Goal: Check status: Check status

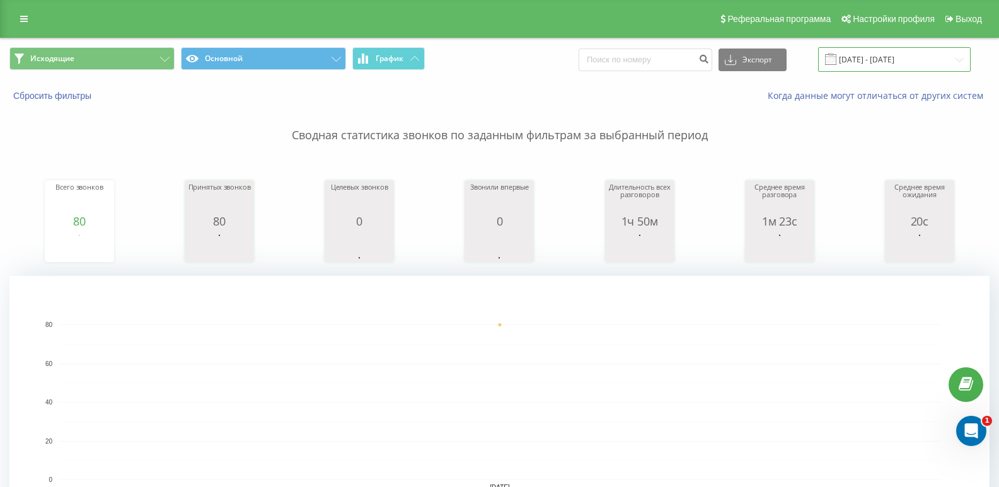
click at [903, 54] on input "[DATE] - [DATE]" at bounding box center [894, 59] width 153 height 25
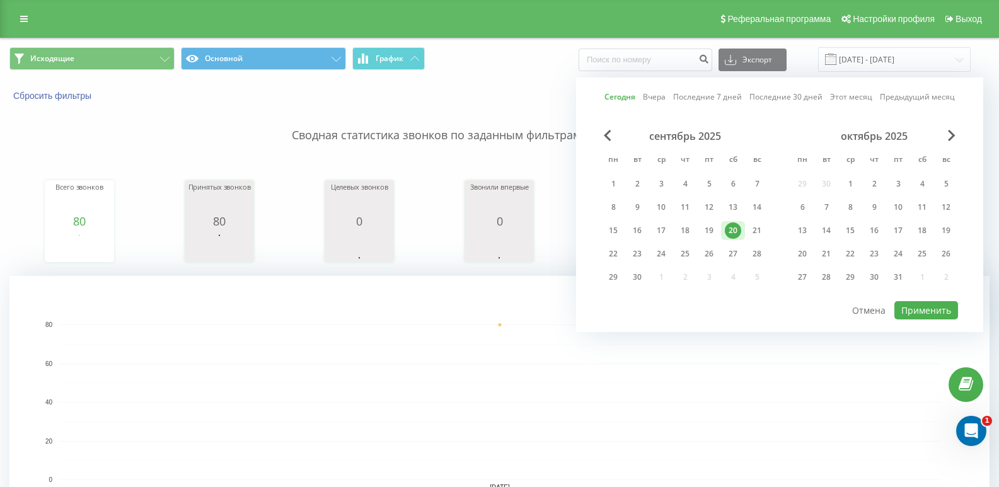
click at [601, 173] on div "сентябрь 2025 пн вт ср чт пт сб вс 1 2 3 4 5 6 7 8 9 10 11 12 13 14 15 16 17 18…" at bounding box center [685, 210] width 168 height 161
click at [623, 188] on div "1" at bounding box center [613, 184] width 24 height 19
click at [743, 230] on div "20" at bounding box center [733, 230] width 24 height 19
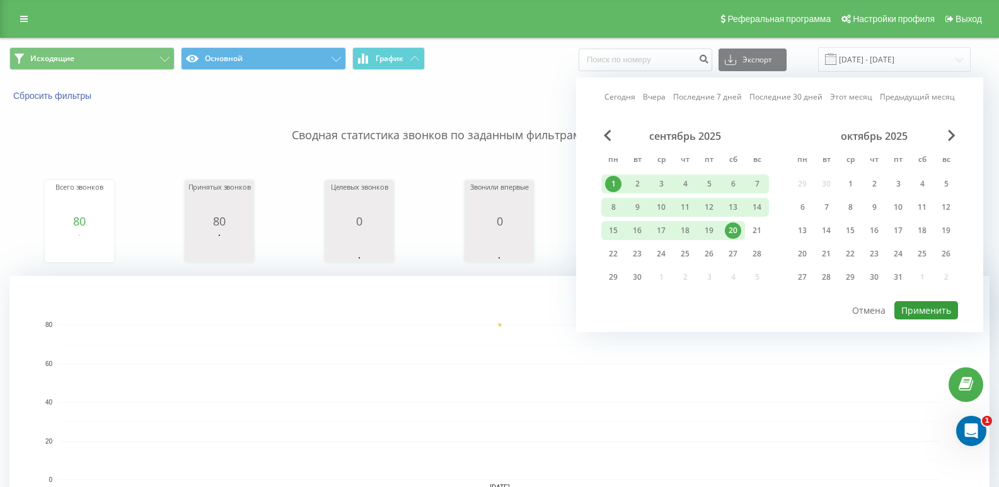
click at [900, 309] on button "Применить" at bounding box center [927, 310] width 64 height 18
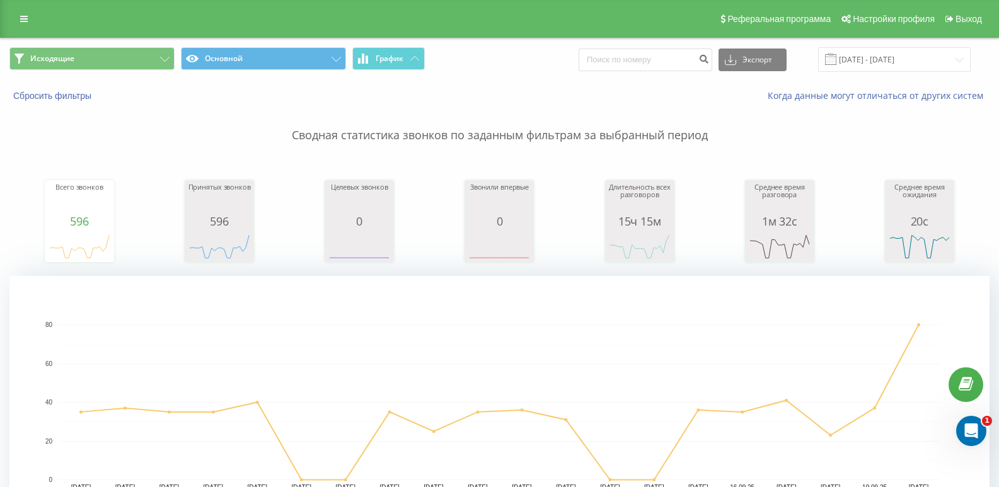
click at [869, 40] on div "Исходящие Основной График Экспорт .csv .xls .xlsx [DATE] - [DATE]" at bounding box center [500, 59] width 998 height 42
click at [874, 52] on input "[DATE] - [DATE]" at bounding box center [894, 59] width 153 height 25
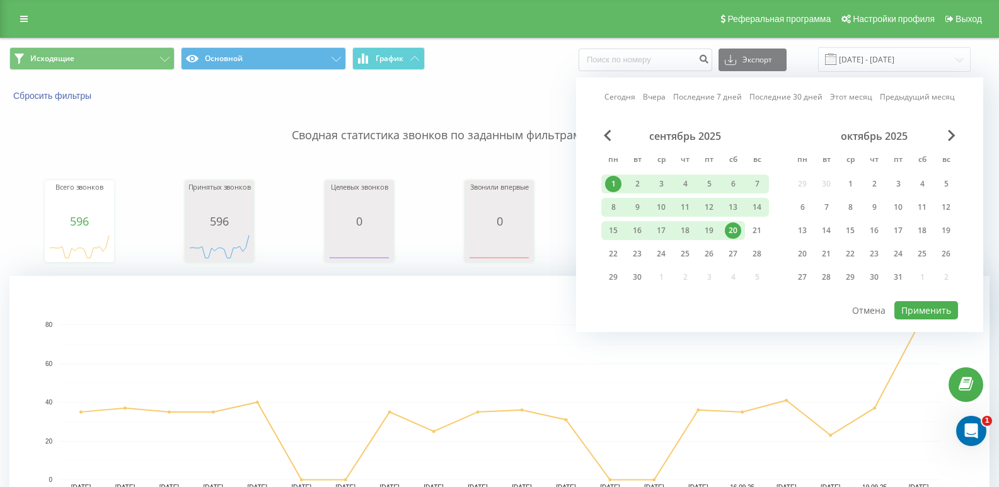
click at [618, 179] on div "1" at bounding box center [613, 184] width 16 height 16
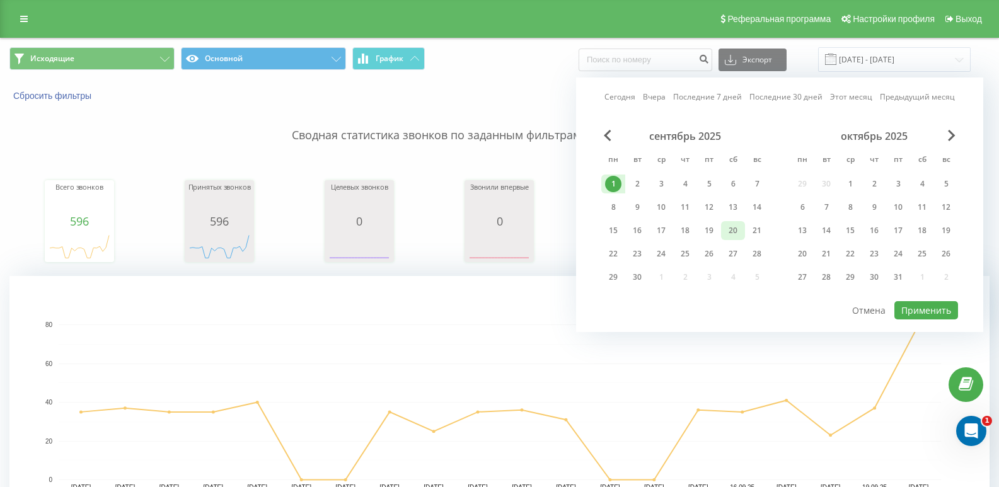
click at [725, 227] on div "20" at bounding box center [733, 231] width 16 height 16
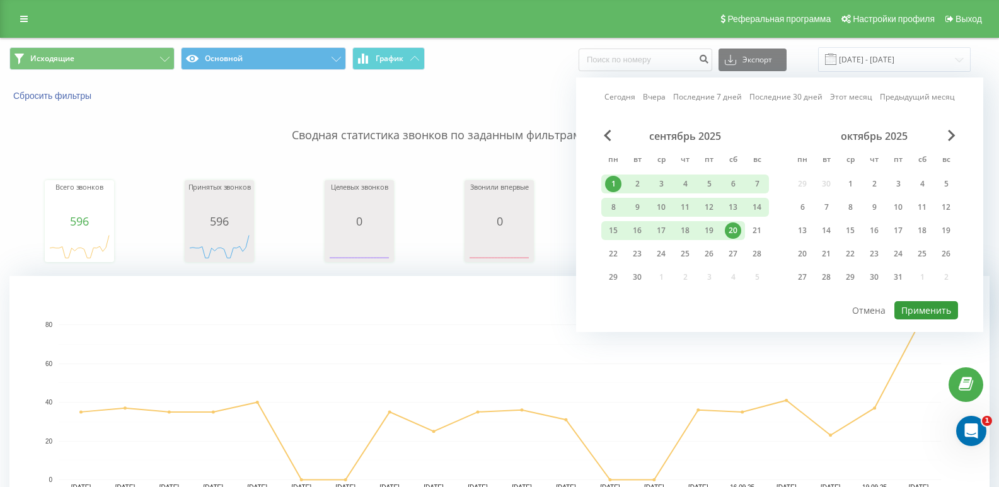
click at [916, 308] on button "Применить" at bounding box center [927, 310] width 64 height 18
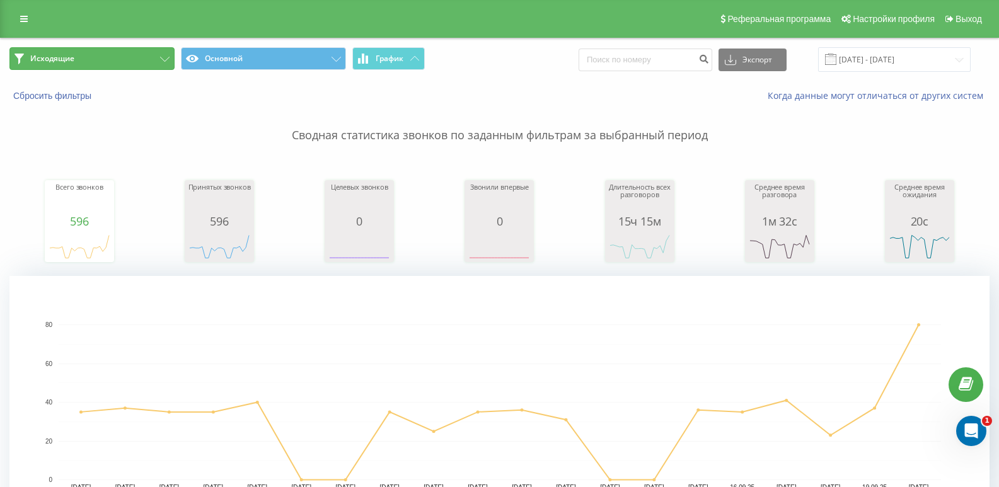
click at [137, 60] on button "Исходящие" at bounding box center [91, 58] width 165 height 23
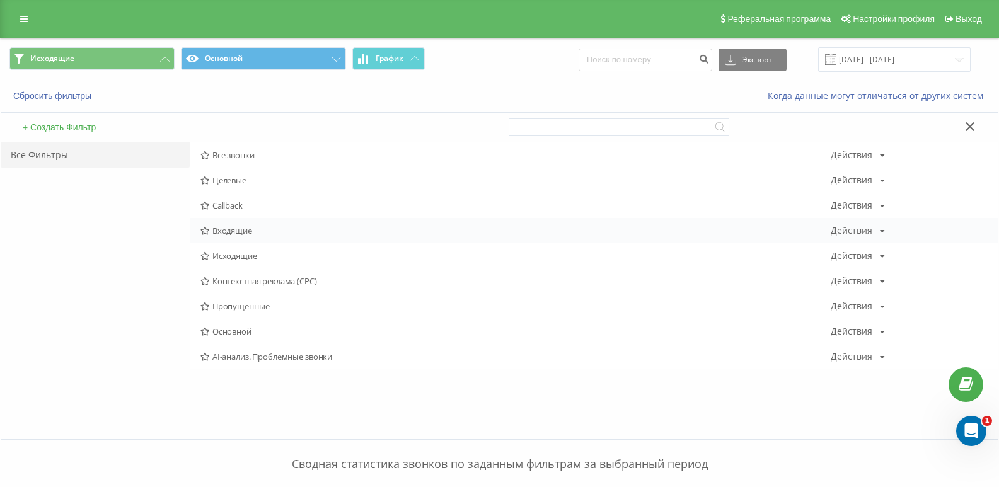
click at [241, 229] on span "Входящие" at bounding box center [515, 230] width 630 height 9
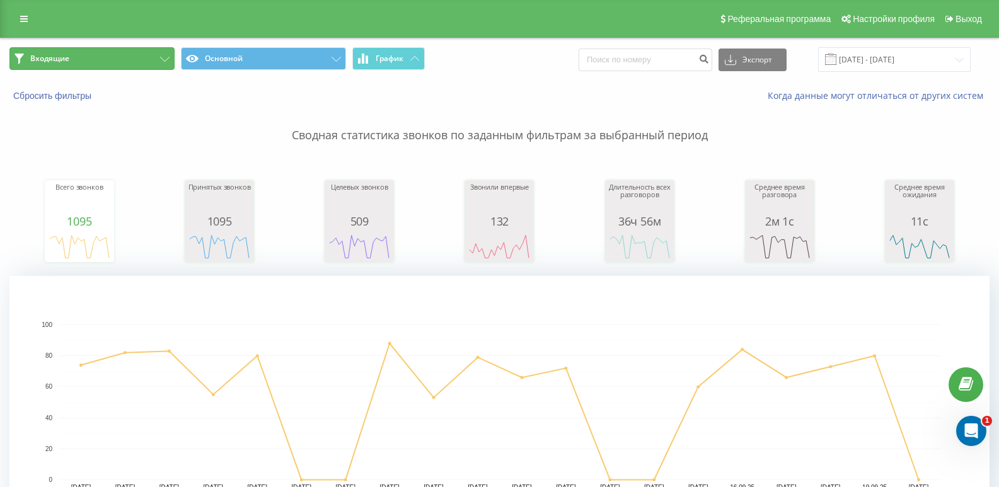
click at [92, 63] on button "Входящие" at bounding box center [91, 58] width 165 height 23
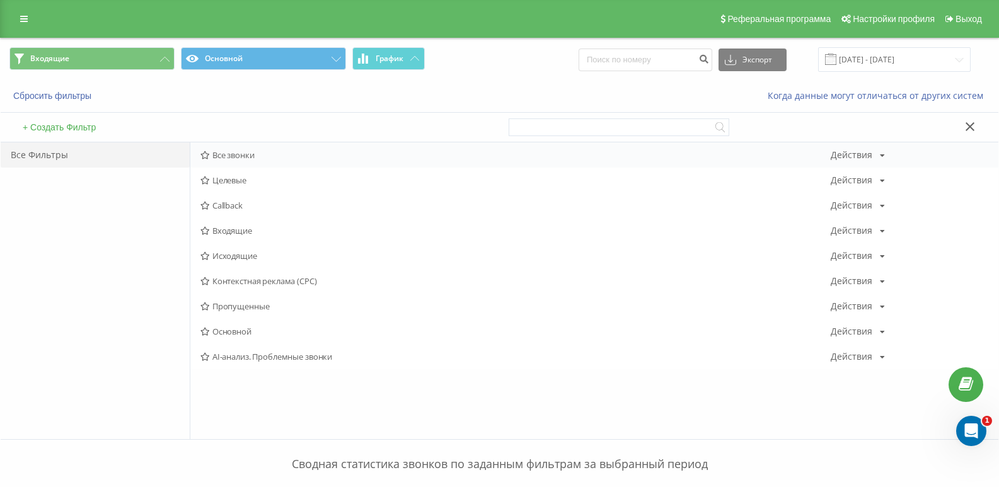
click at [237, 159] on span "Все звонки" at bounding box center [515, 155] width 630 height 9
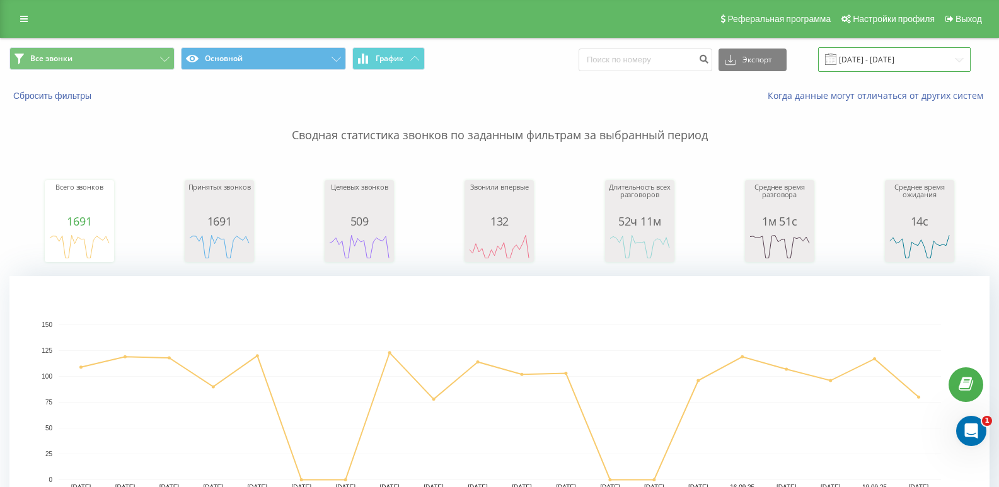
click at [922, 49] on input "[DATE] - [DATE]" at bounding box center [894, 59] width 153 height 25
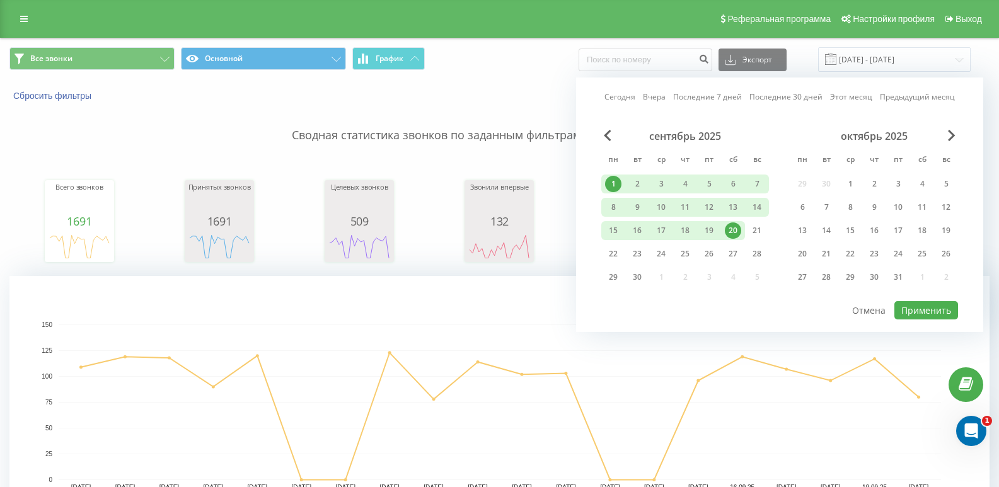
click at [600, 142] on div "Сегодня Вчера Последние 7 дней Последние 30 дней Этот месяц Предыдущий месяц се…" at bounding box center [779, 205] width 407 height 255
click at [614, 138] on div "сентябрь 2025" at bounding box center [685, 136] width 168 height 13
click at [611, 137] on span "Previous Month" at bounding box center [608, 135] width 8 height 11
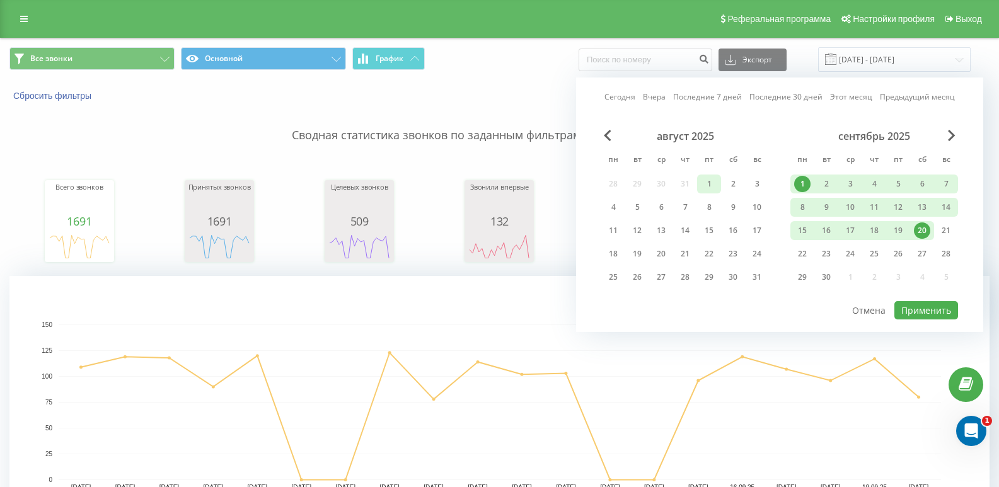
click at [706, 183] on div "1" at bounding box center [709, 184] width 16 height 16
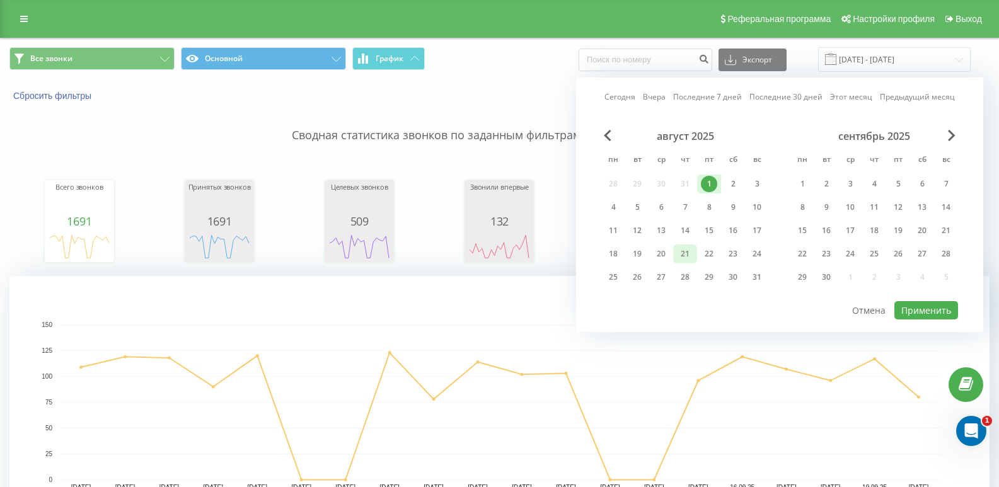
click at [683, 256] on div "21" at bounding box center [685, 254] width 16 height 16
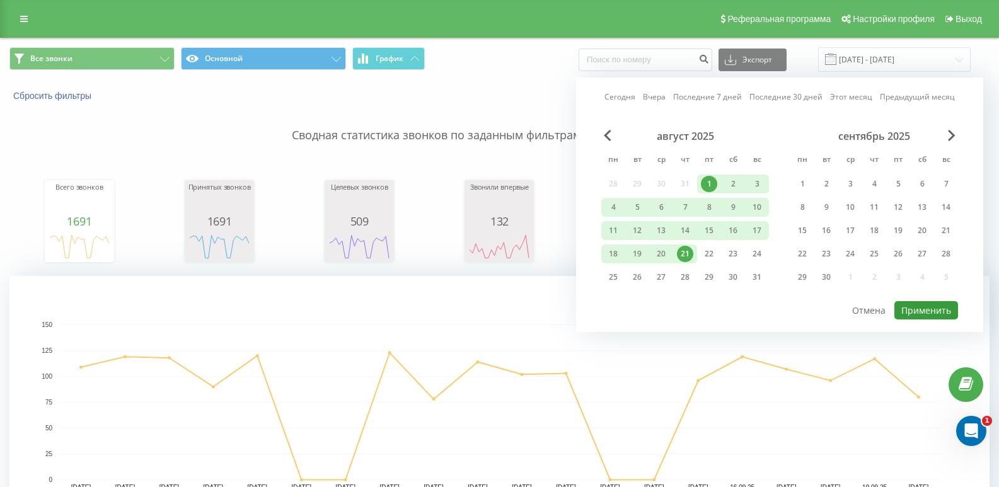
click at [926, 311] on button "Применить" at bounding box center [927, 310] width 64 height 18
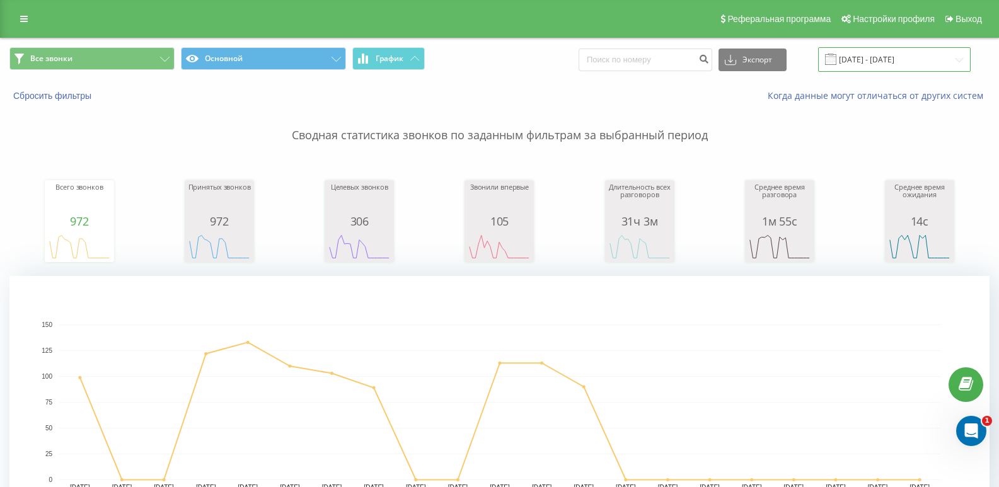
click at [896, 63] on input "[DATE] - [DATE]" at bounding box center [894, 59] width 153 height 25
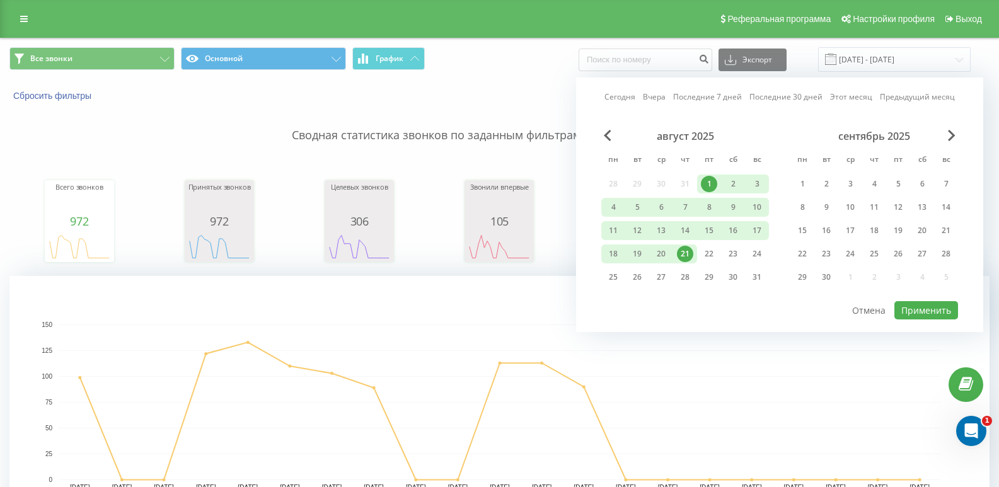
click at [606, 142] on div "август 2025" at bounding box center [685, 136] width 168 height 13
click at [599, 130] on div "Сегодня Вчера Последние 7 дней Последние 30 дней Этот месяц Предыдущий месяц ав…" at bounding box center [779, 205] width 407 height 255
click at [605, 136] on span "Previous Month" at bounding box center [608, 135] width 8 height 11
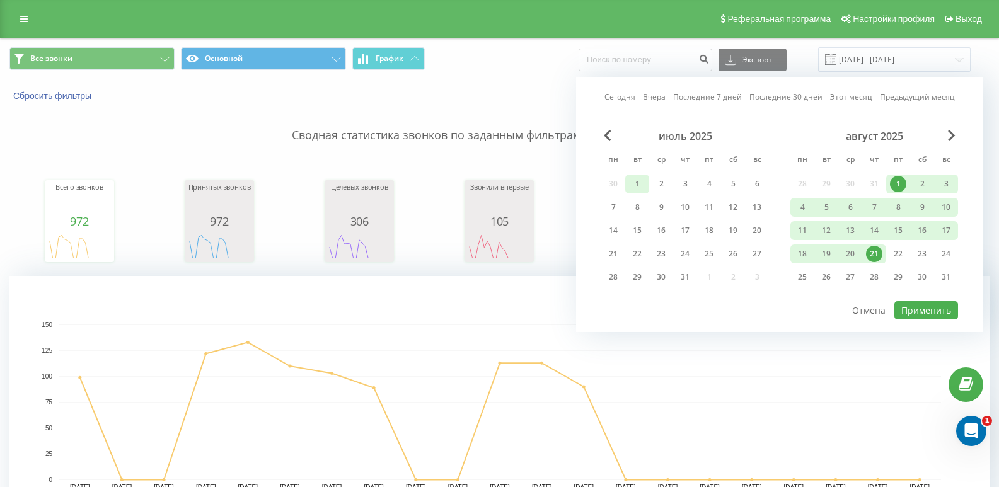
click at [639, 180] on div "1" at bounding box center [637, 184] width 16 height 16
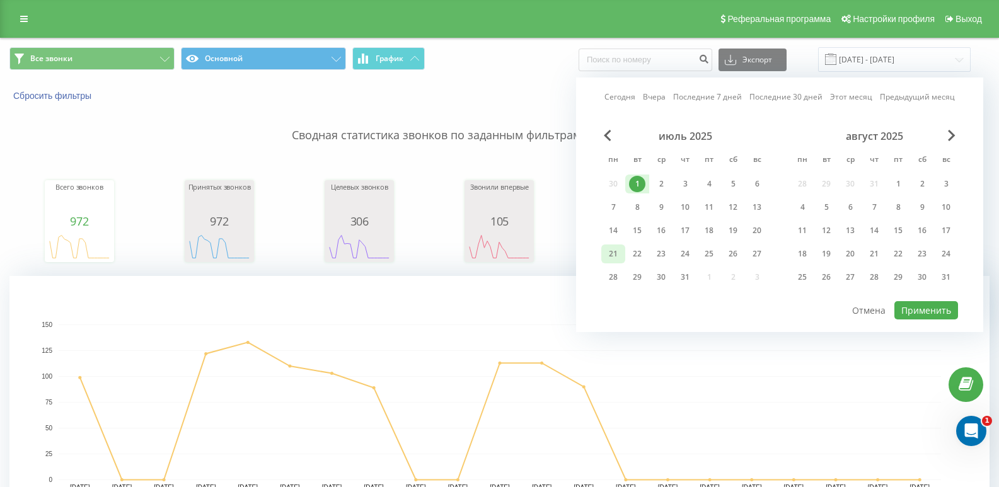
click at [618, 252] on div "21" at bounding box center [613, 254] width 16 height 16
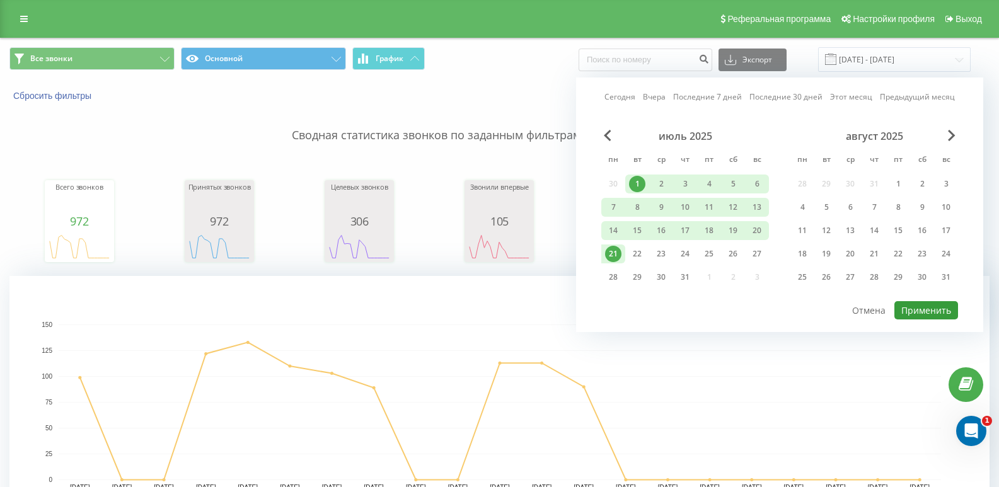
click at [926, 310] on button "Применить" at bounding box center [927, 310] width 64 height 18
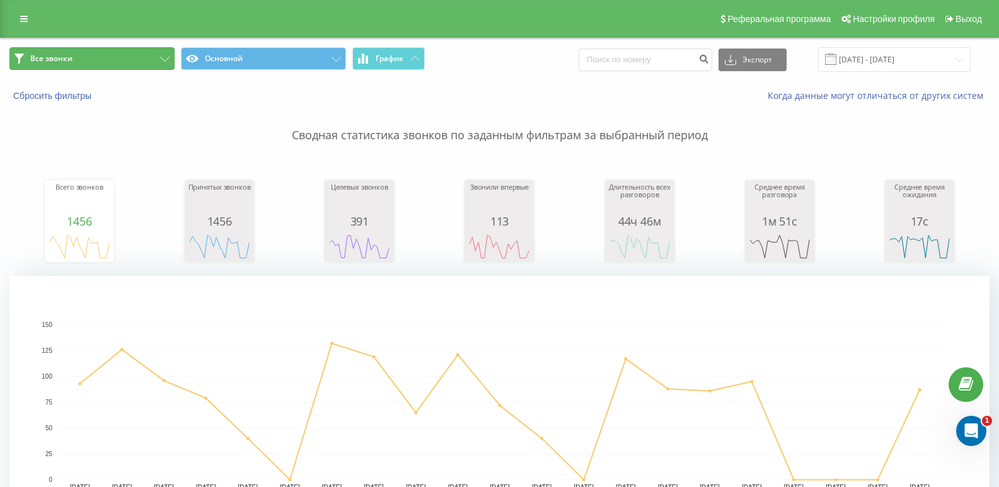
click at [158, 61] on button "Все звонки" at bounding box center [91, 58] width 165 height 23
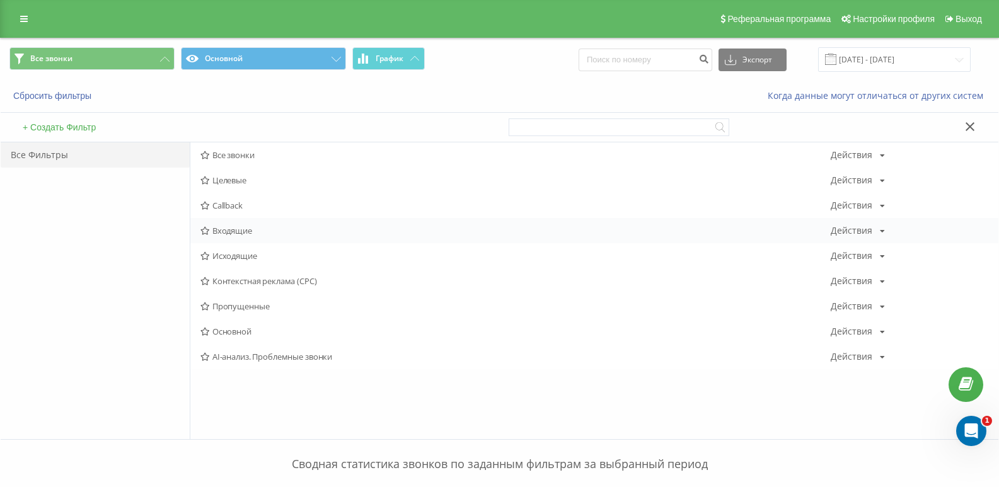
click at [231, 235] on span "Входящие" at bounding box center [515, 230] width 630 height 9
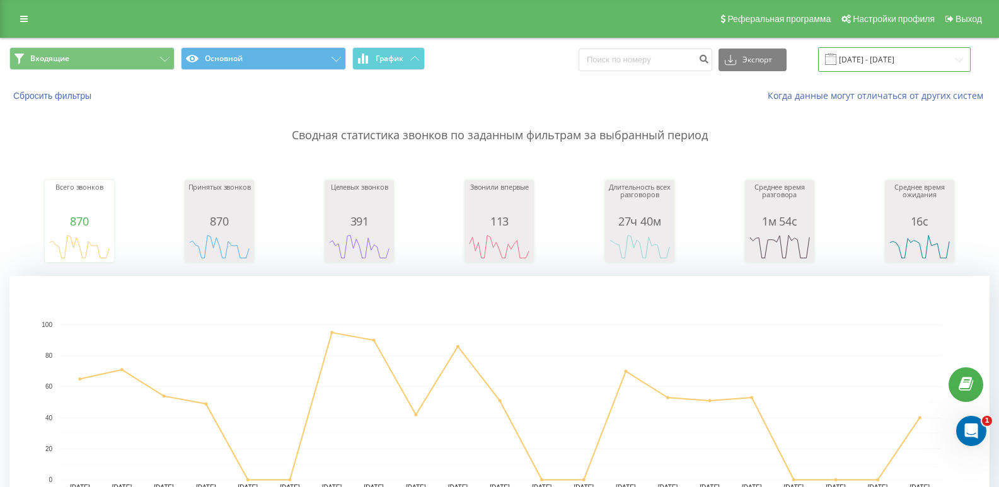
click at [905, 64] on input "[DATE] - [DATE]" at bounding box center [894, 59] width 153 height 25
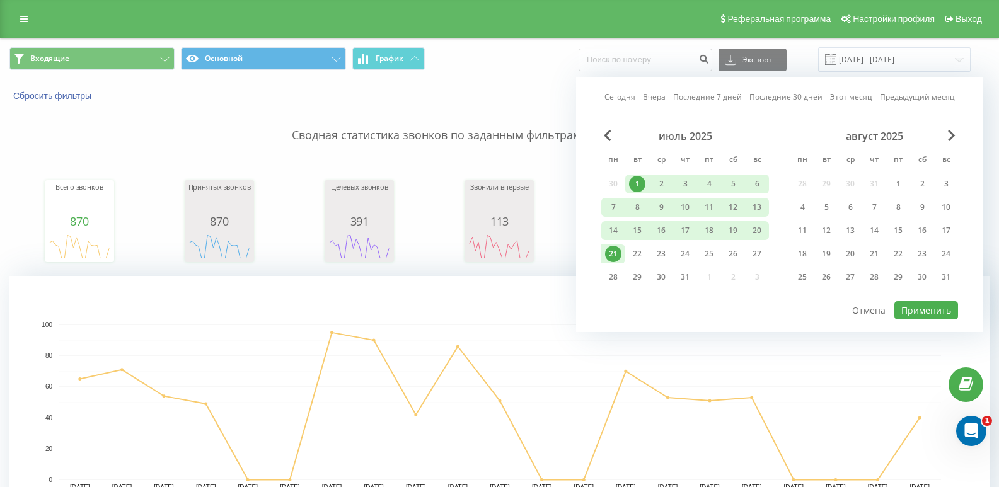
click at [946, 132] on div "август 2025" at bounding box center [875, 136] width 168 height 13
click at [953, 135] on span "Next Month" at bounding box center [952, 135] width 8 height 11
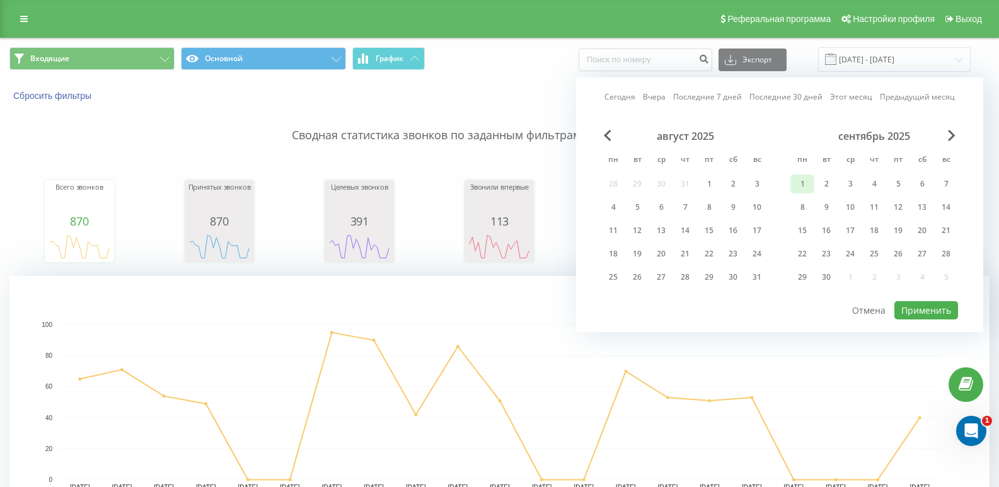
click at [798, 178] on div "1" at bounding box center [802, 184] width 16 height 16
click at [917, 234] on div "20" at bounding box center [922, 231] width 16 height 16
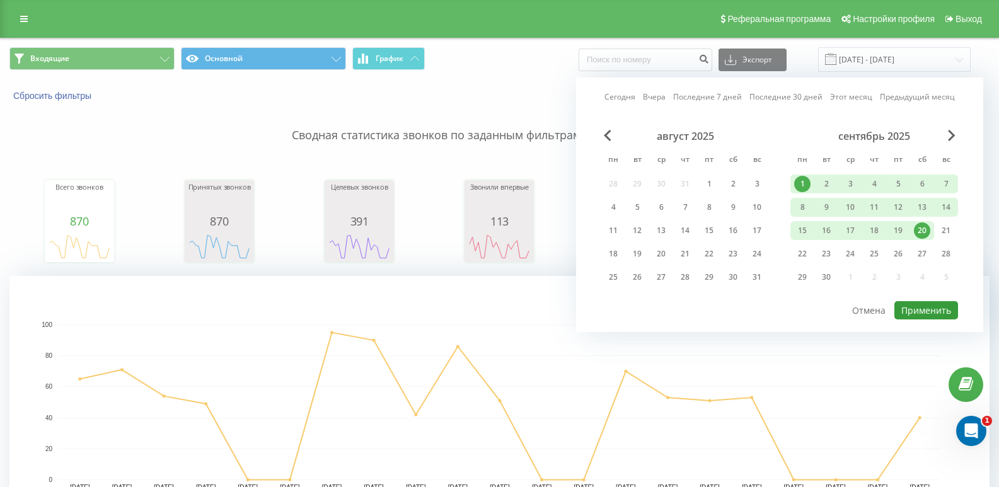
click at [918, 313] on button "Применить" at bounding box center [927, 310] width 64 height 18
type input "[DATE] - [DATE]"
